Goal: Information Seeking & Learning: Find specific fact

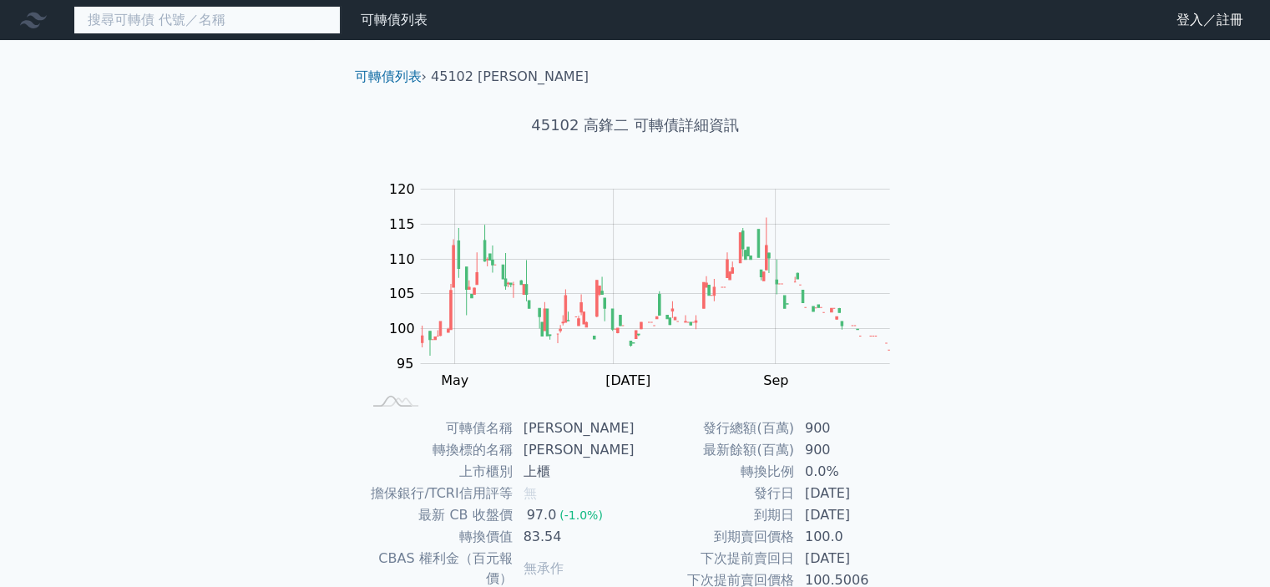
click at [175, 22] on input at bounding box center [206, 20] width 267 height 28
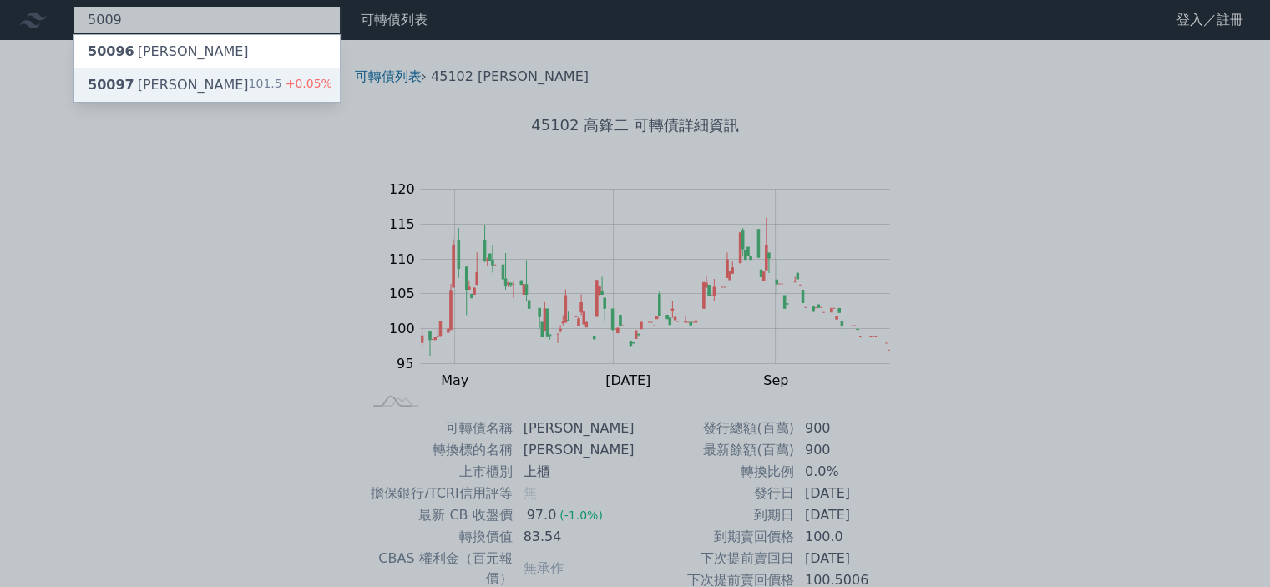
type input "5009"
click at [230, 78] on div "50097 [PERSON_NAME]七 101.5 +0.05%" at bounding box center [207, 84] width 266 height 33
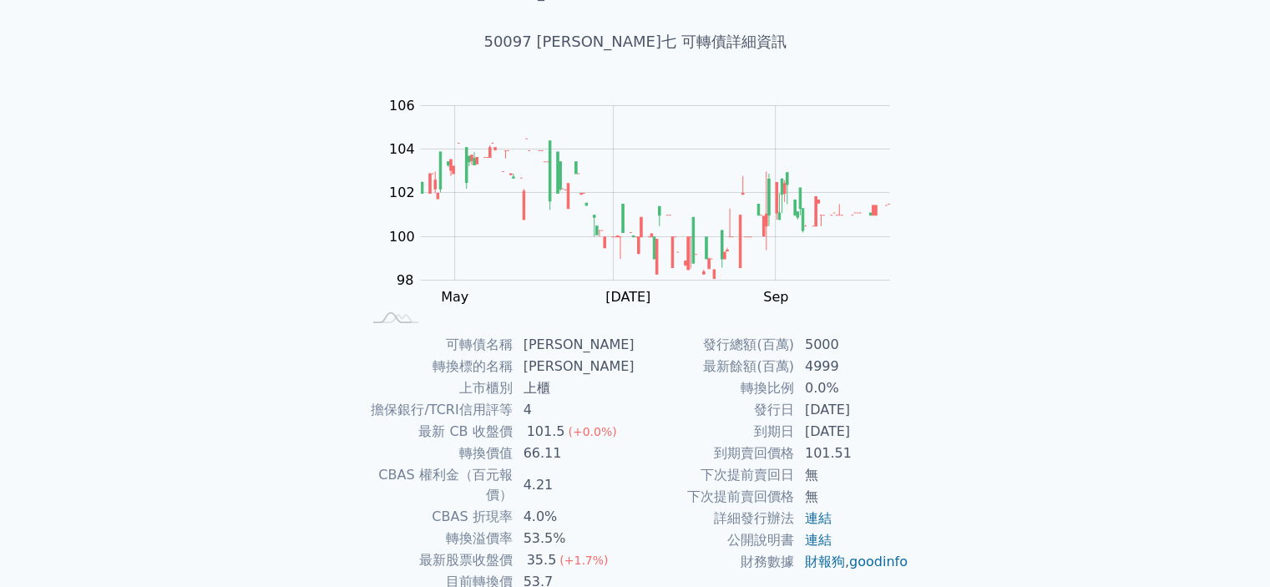
scroll to position [167, 0]
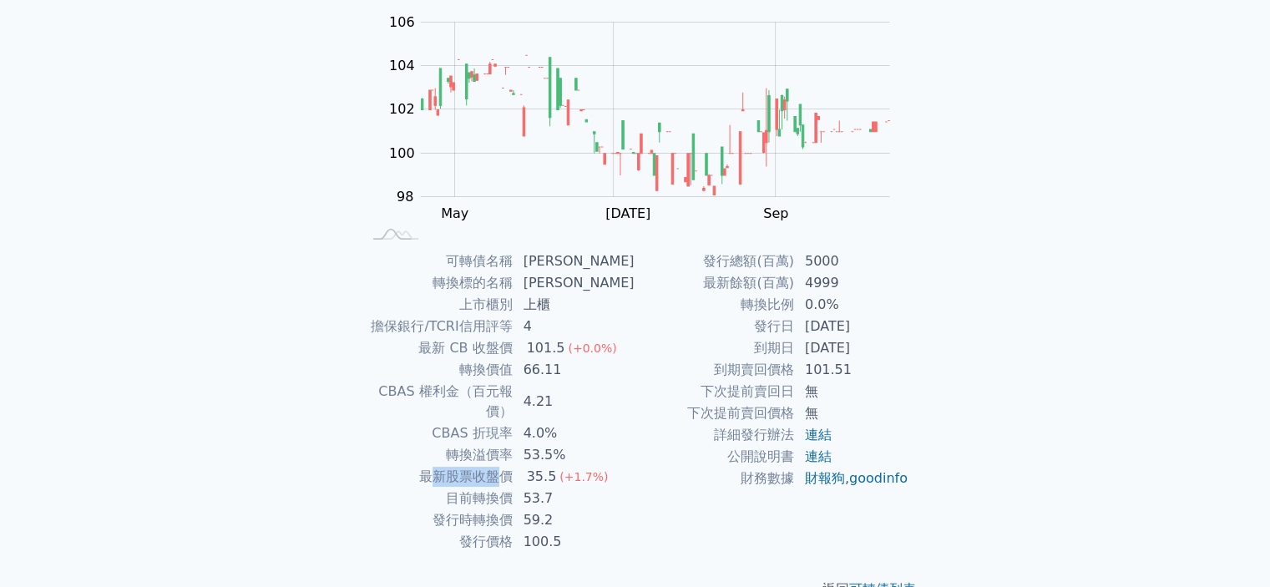
drag, startPoint x: 444, startPoint y: 459, endPoint x: 509, endPoint y: 457, distance: 65.2
click at [509, 466] on td "最新股票收盤價" at bounding box center [438, 477] width 152 height 22
drag, startPoint x: 461, startPoint y: 482, endPoint x: 531, endPoint y: 478, distance: 70.2
click at [531, 488] on tr "目前轉換價 53.7" at bounding box center [499, 499] width 274 height 22
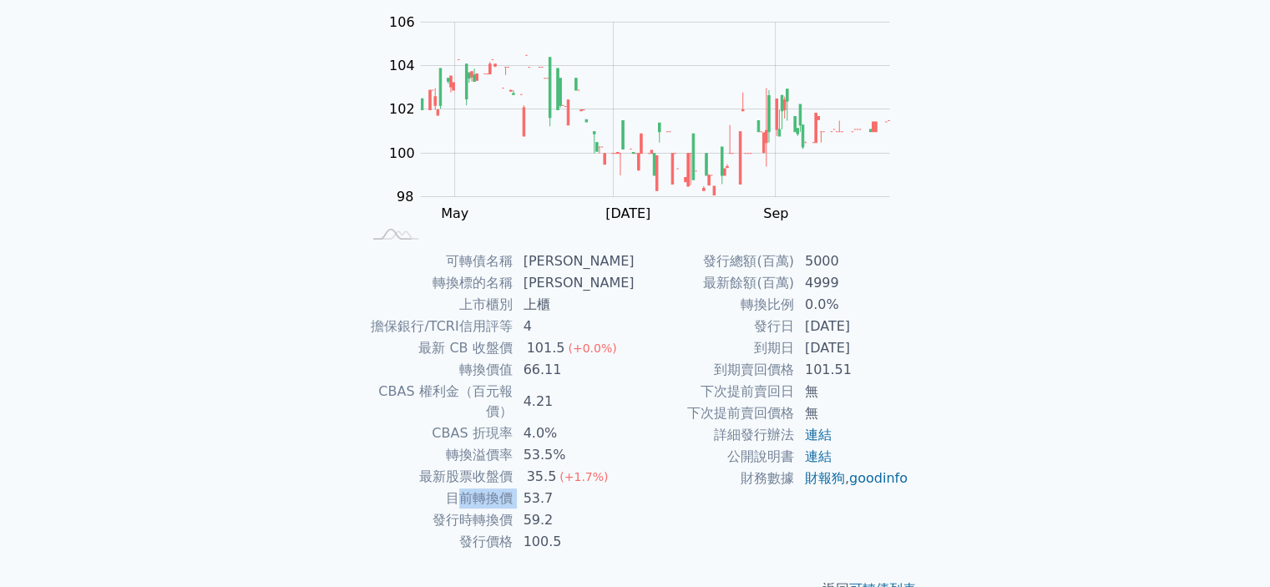
click at [531, 488] on td "53.7" at bounding box center [575, 499] width 122 height 22
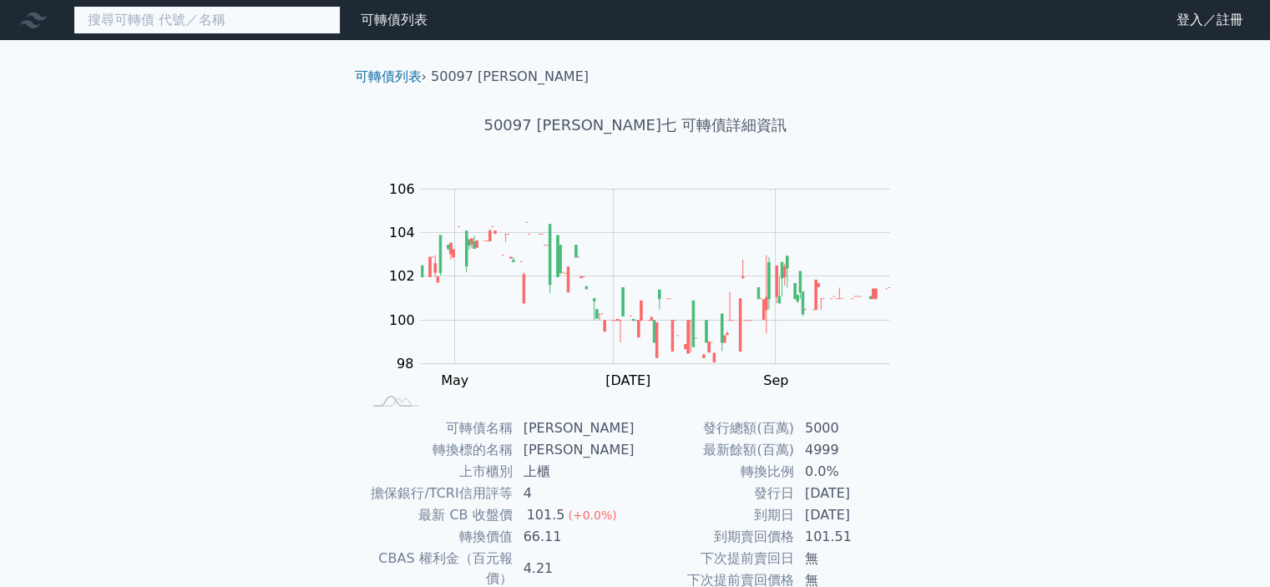
click at [229, 22] on input at bounding box center [206, 20] width 267 height 28
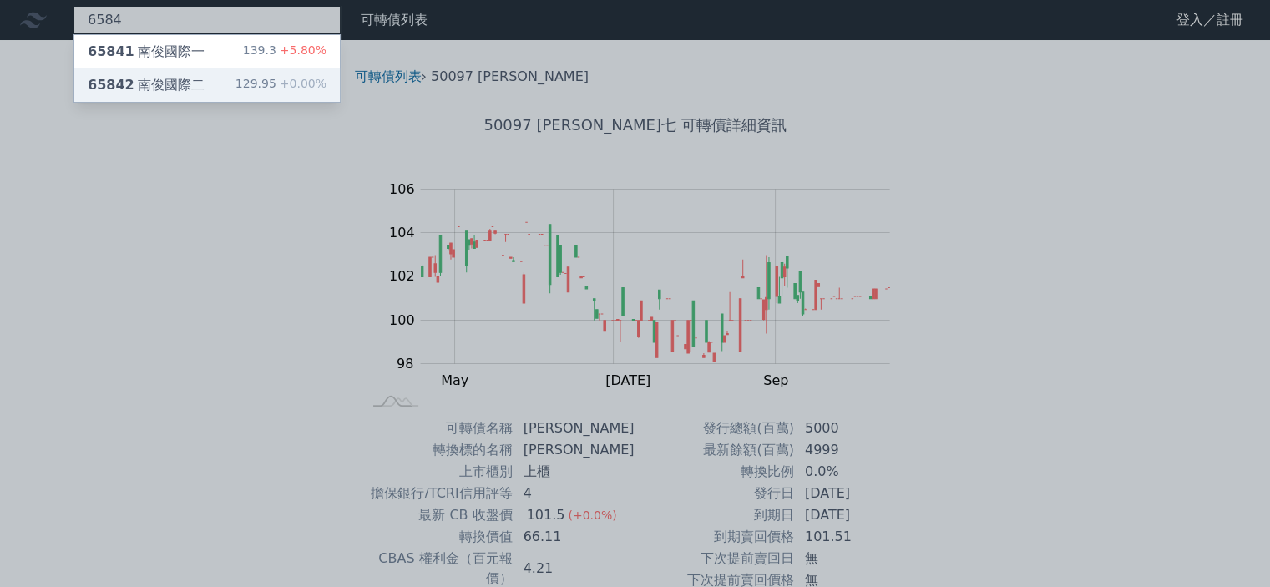
type input "6584"
click at [235, 82] on div "65842 南俊國際二 129.95 +0.00%" at bounding box center [207, 84] width 266 height 33
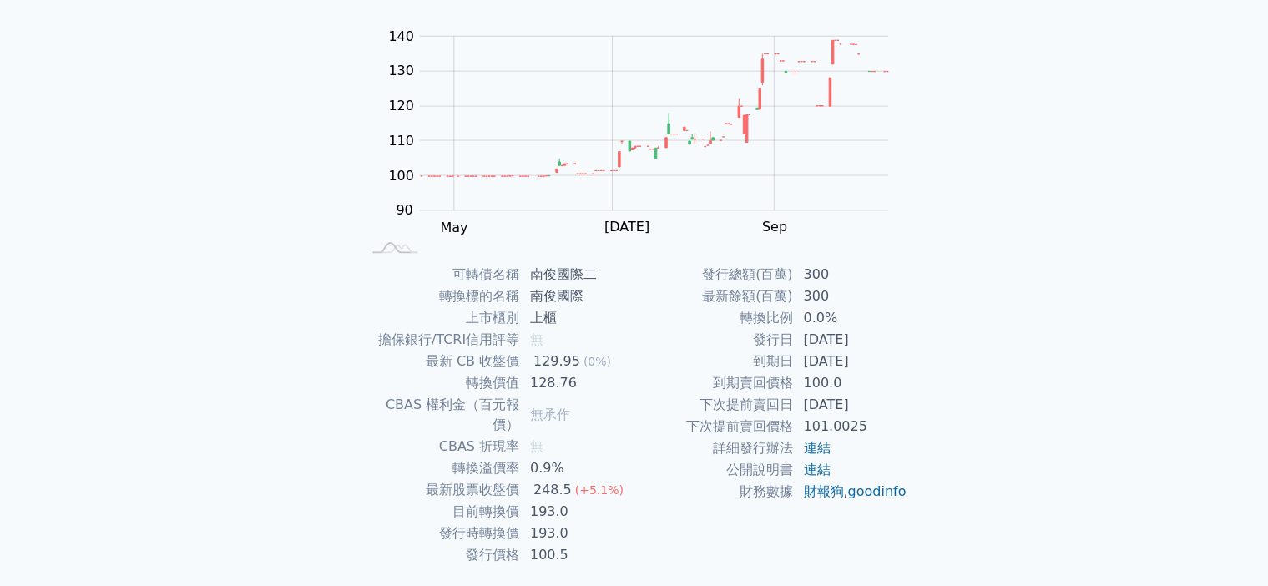
scroll to position [167, 0]
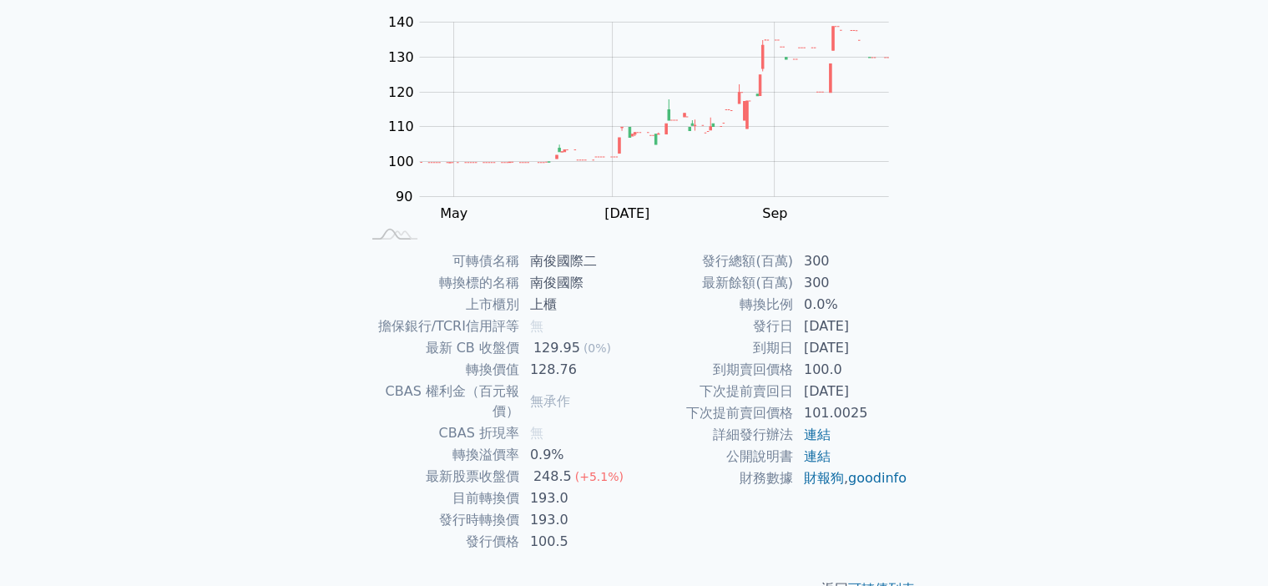
click at [488, 488] on td "目前轉換價" at bounding box center [440, 499] width 159 height 22
click at [319, 388] on div "可轉債列表 › 65842 南俊國際二 65842 南俊國際二 可轉債詳細資訊 Zoom Out 100 70 80 90 100 110 120 130 1…" at bounding box center [634, 249] width 641 height 753
click at [319, 300] on div "可轉債列表 › 65842 南俊國際二 65842 南俊國際二 可轉債詳細資訊 Zoom Out 100 70 80 90 100 110 120 130 1…" at bounding box center [634, 249] width 641 height 753
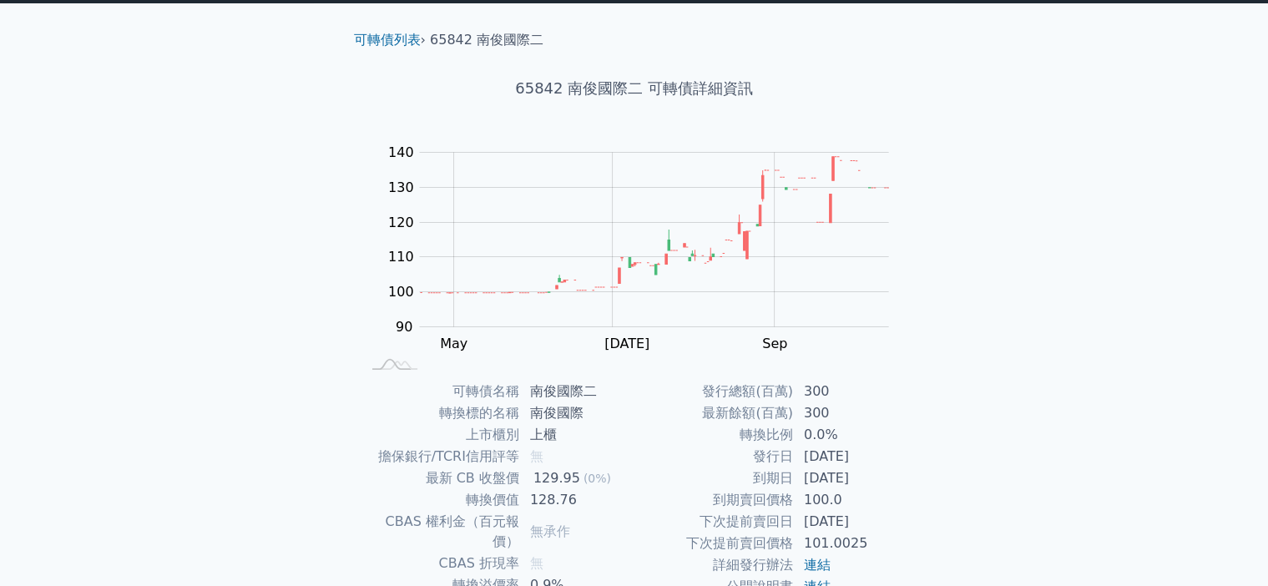
scroll to position [0, 0]
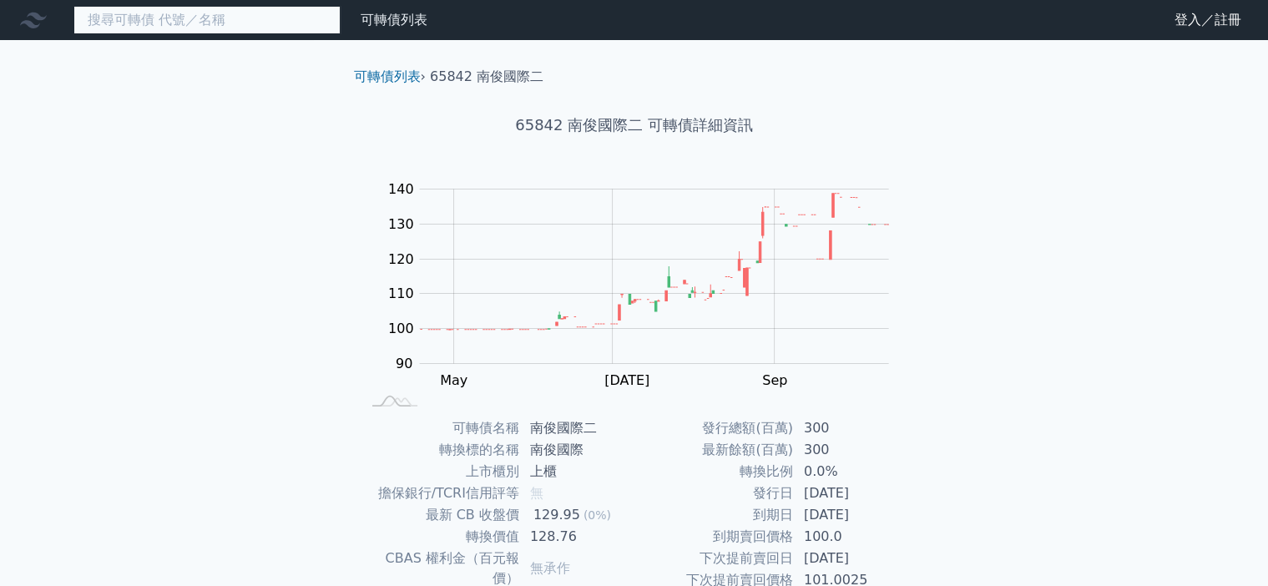
click at [189, 13] on input at bounding box center [206, 20] width 267 height 28
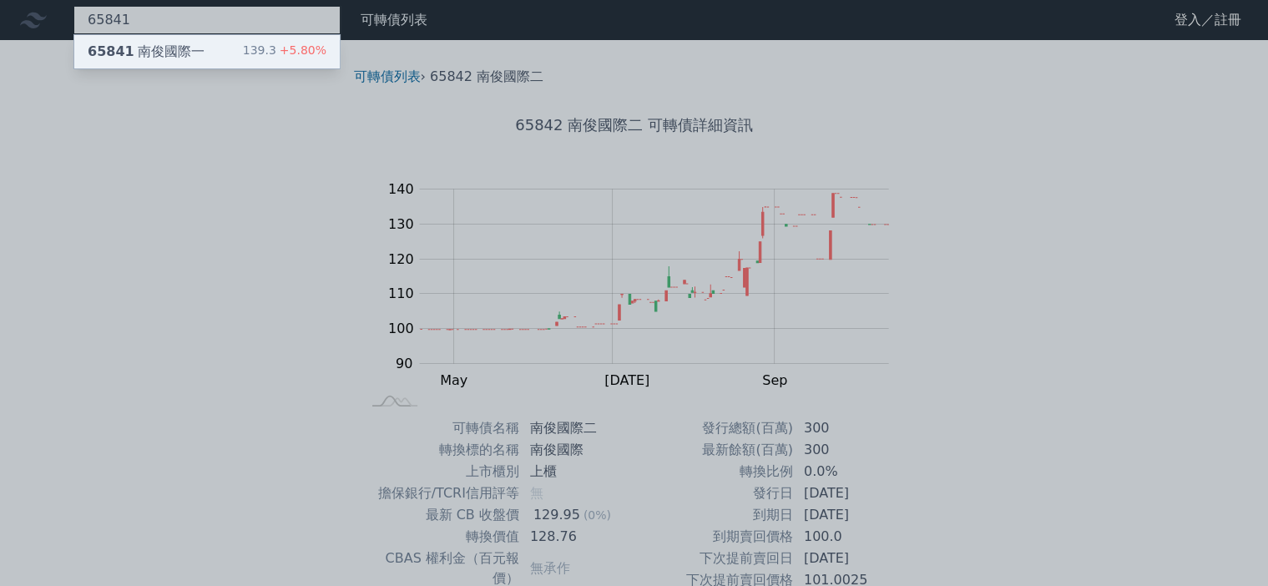
type input "65841"
click at [180, 37] on div "65841 南俊國際一 139.3 +5.80%" at bounding box center [207, 51] width 266 height 33
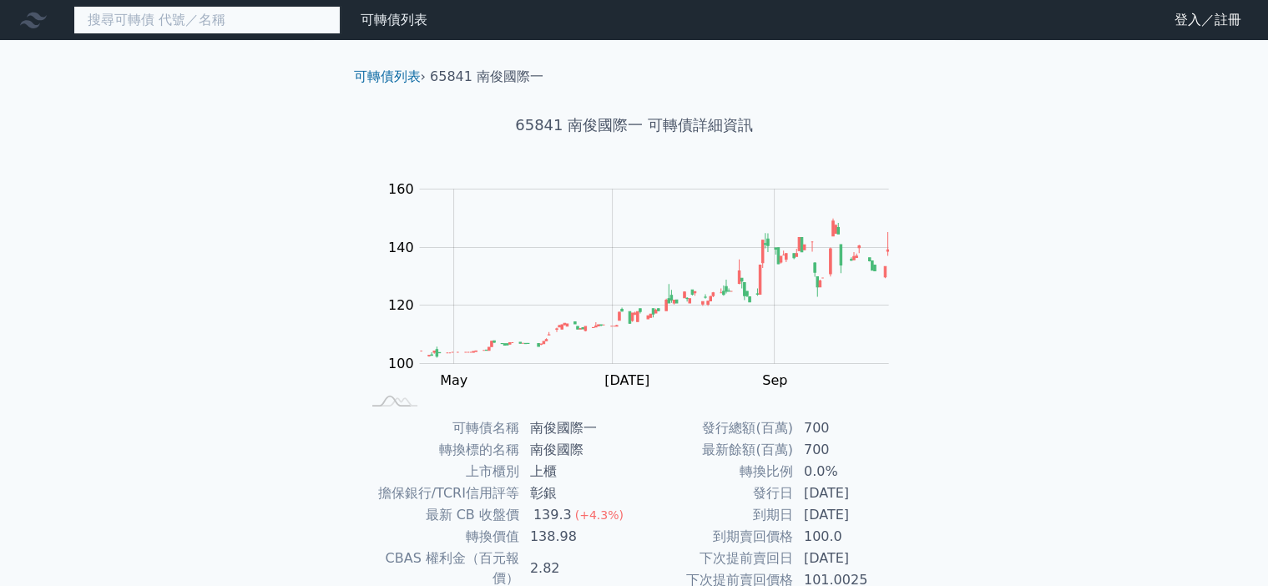
click at [108, 18] on input at bounding box center [206, 20] width 267 height 28
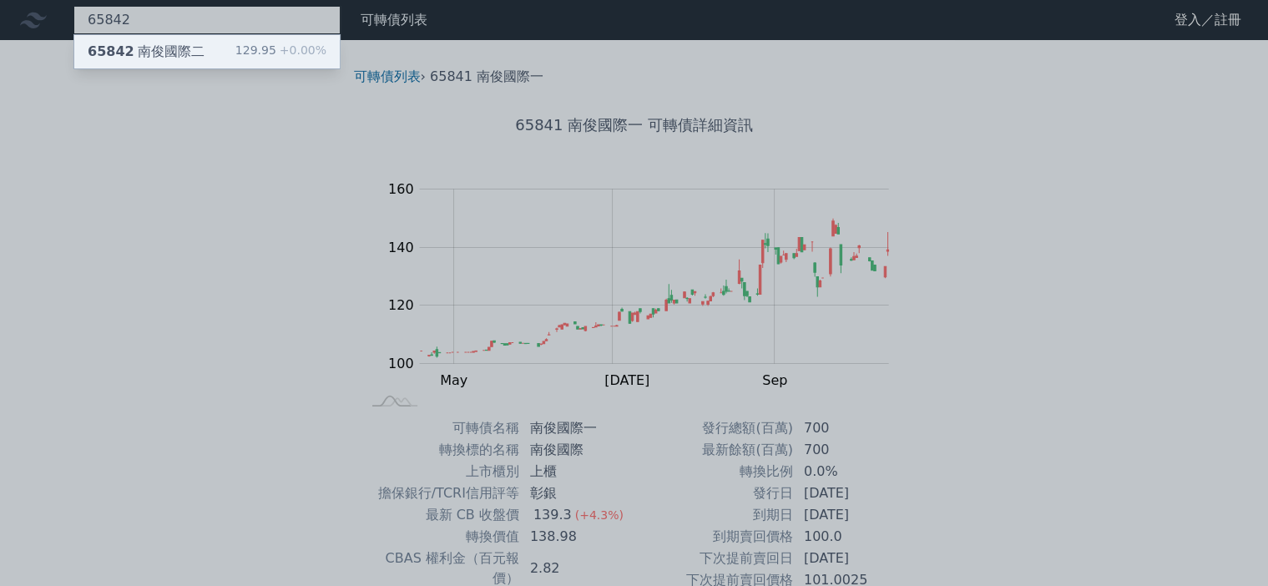
type input "65842"
click at [156, 57] on div "65842 南俊國際二" at bounding box center [146, 52] width 117 height 20
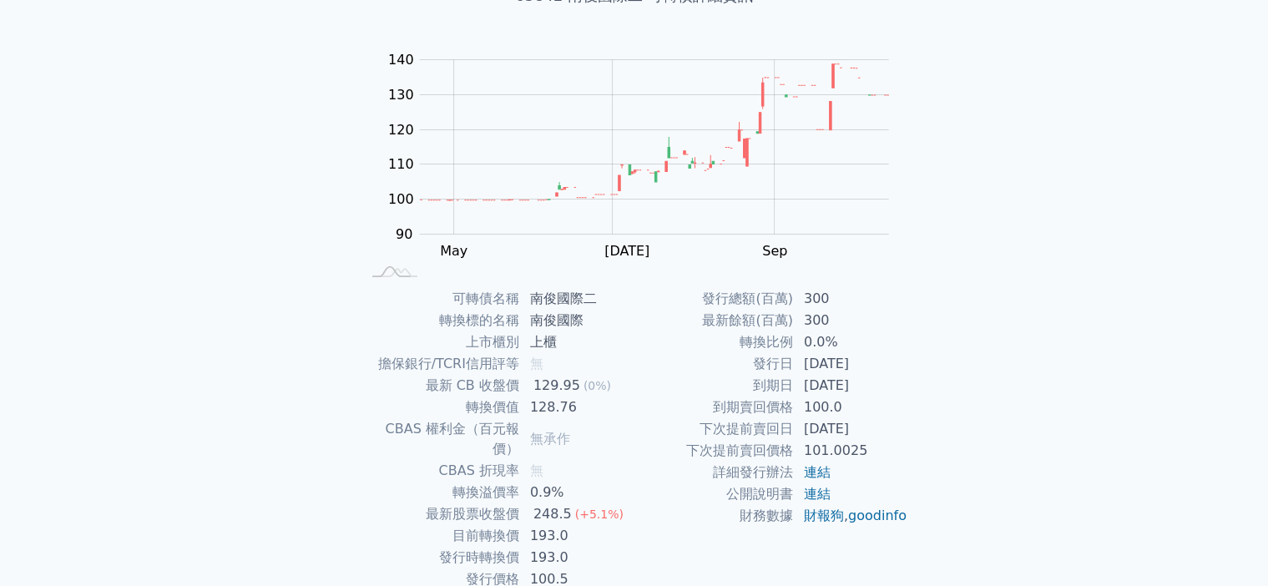
scroll to position [167, 0]
